Goal: Communication & Community: Share content

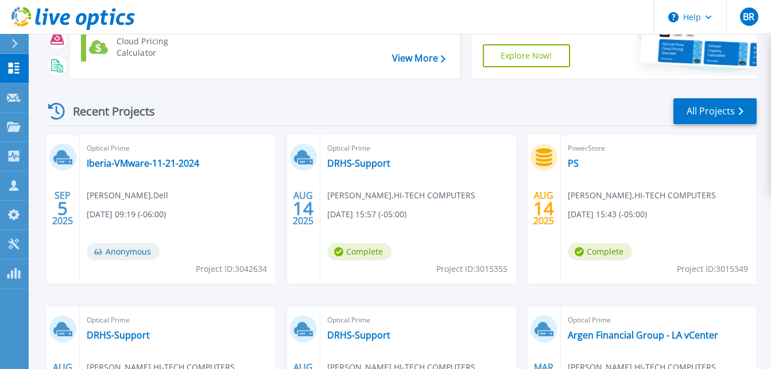
scroll to position [115, 0]
click at [469, 162] on div "Optical Prime DRHS-Support [PERSON_NAME] , HI-TECH COMPUTERS [DATE] 15:57 (-05:…" at bounding box center [418, 208] width 196 height 149
click at [348, 162] on link "DRHS-Support" at bounding box center [358, 162] width 63 height 11
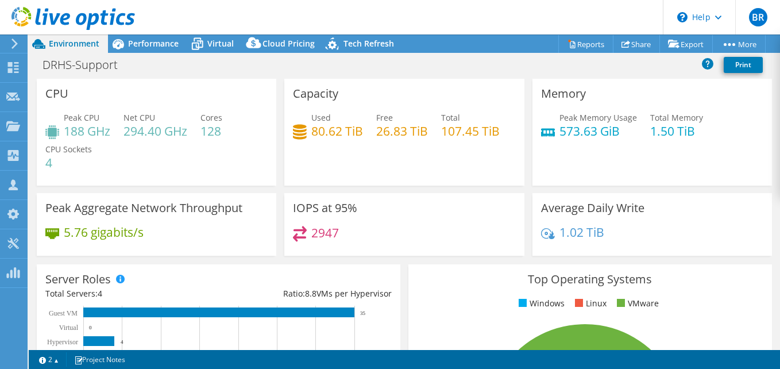
select select "USEast"
select select "USD"
click at [629, 44] on link "Share" at bounding box center [636, 44] width 47 height 18
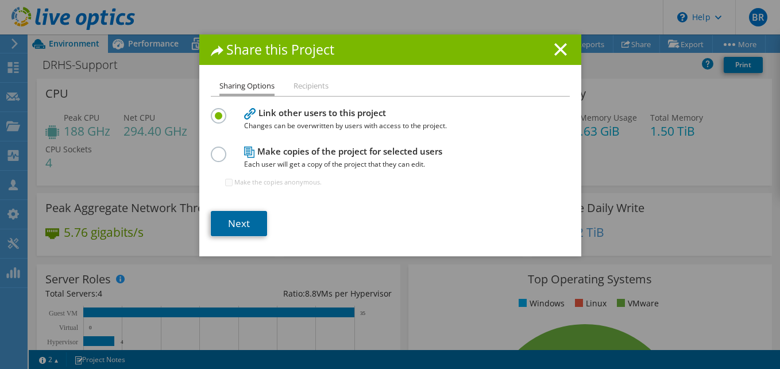
click at [230, 218] on link "Next" at bounding box center [239, 223] width 56 height 25
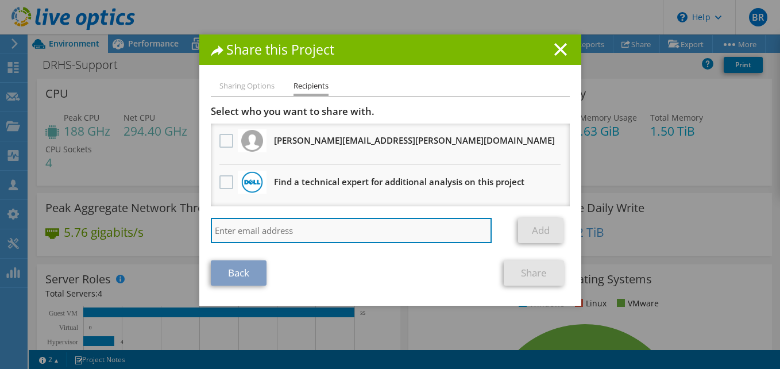
click at [257, 222] on input "search" at bounding box center [351, 230] width 281 height 25
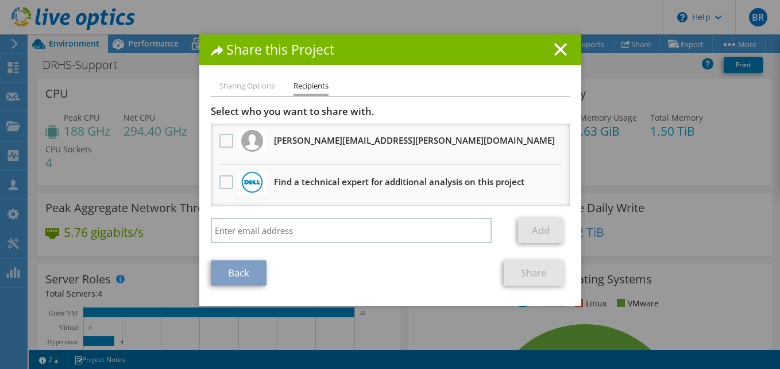
click at [575, 219] on div "Sharing Options Recipients Link other users to this project Changes can be over…" at bounding box center [390, 192] width 382 height 226
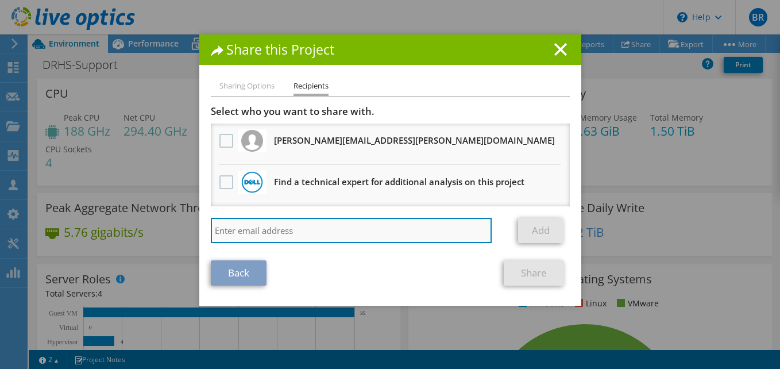
click at [419, 226] on input "search" at bounding box center [351, 230] width 281 height 25
paste input "brittany@solutionsbyhitech.com"
type input "brittany@solutionsbyhitech.com"
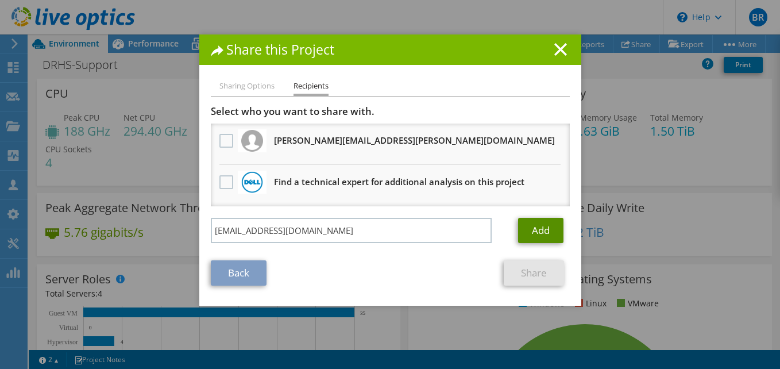
click at [527, 231] on link "Add" at bounding box center [540, 230] width 45 height 25
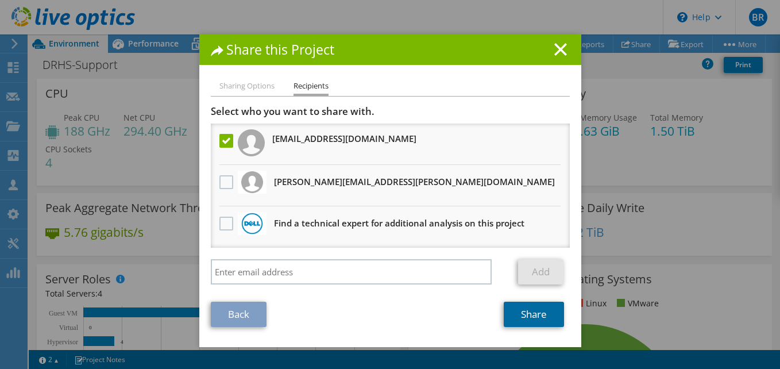
click at [516, 309] on link "Share" at bounding box center [533, 313] width 60 height 25
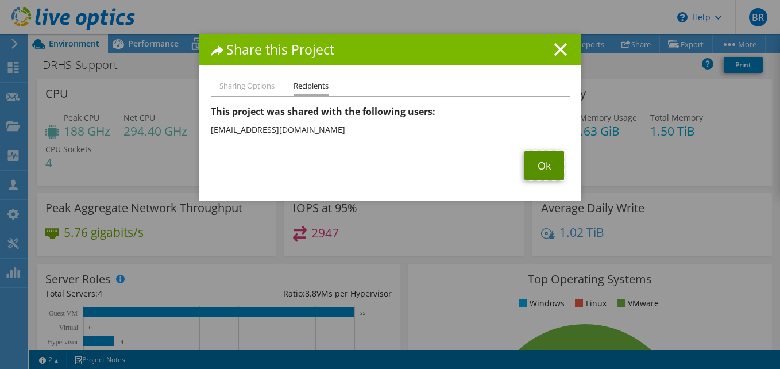
click at [533, 160] on link "Ok" at bounding box center [544, 165] width 40 height 30
